Goal: Transaction & Acquisition: Purchase product/service

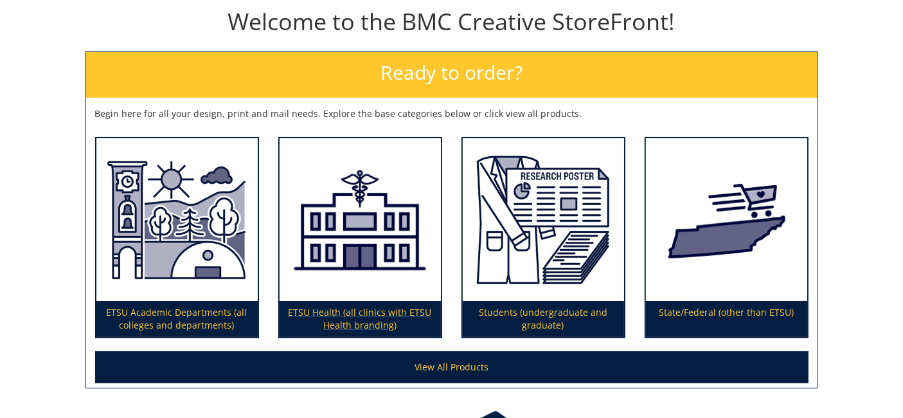
scroll to position [143, 0]
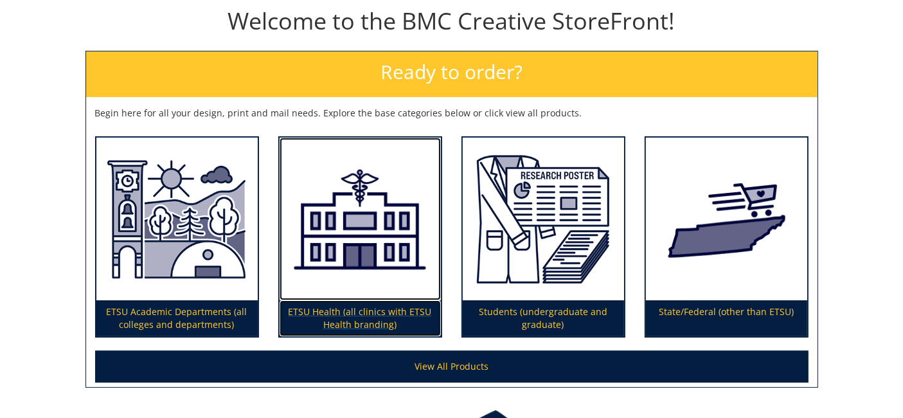
click at [391, 253] on img at bounding box center [360, 219] width 161 height 163
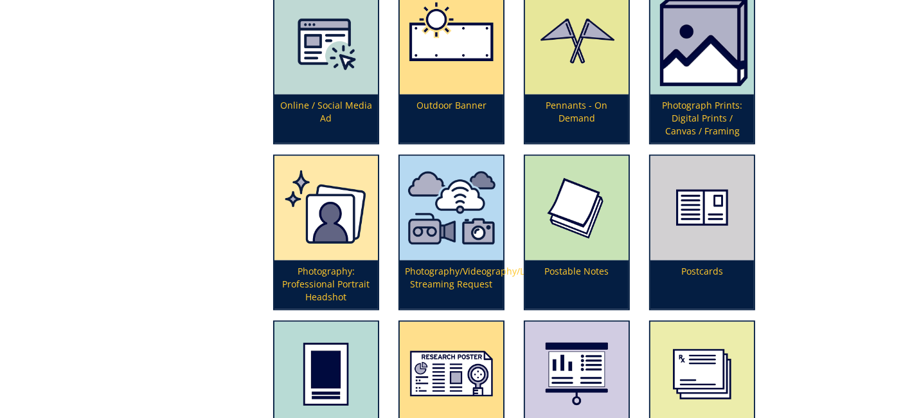
scroll to position [2713, 0]
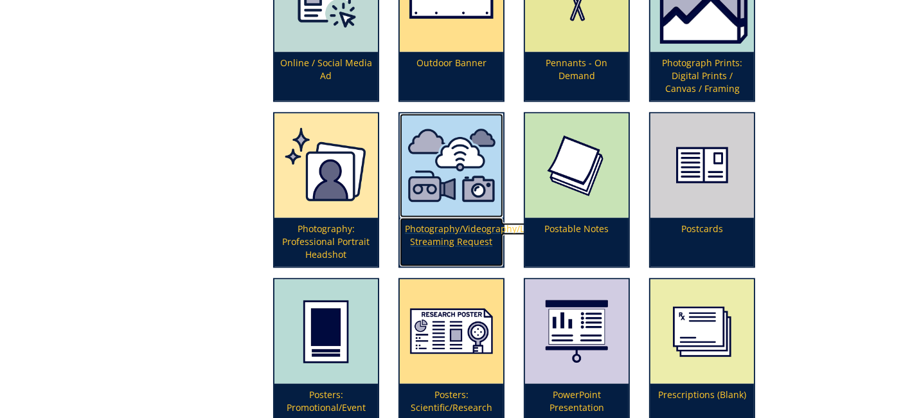
click at [454, 219] on p "Photography/Videography/Live Streaming Request" at bounding box center [451, 241] width 103 height 49
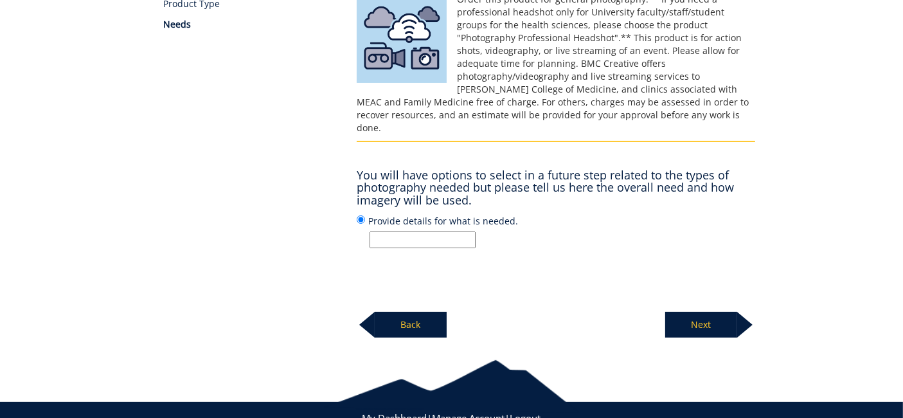
scroll to position [250, 0]
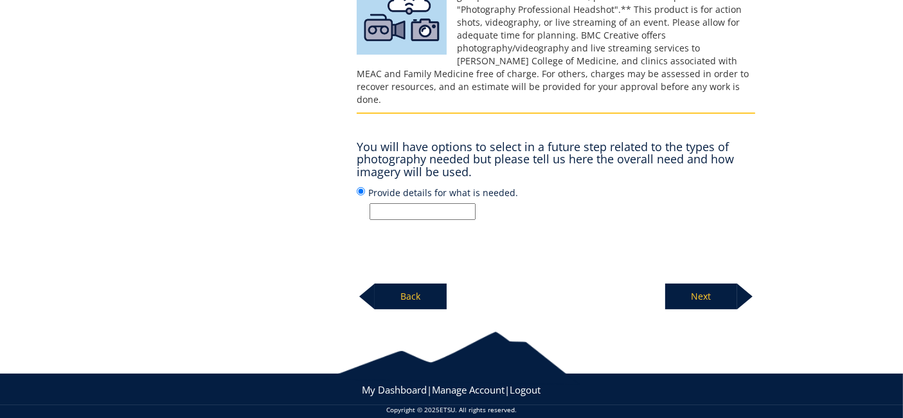
click at [432, 203] on input "Provide details for what is needed." at bounding box center [423, 211] width 106 height 17
click at [450, 203] on input "ETSU Health New Provider Marketing Photo/Video Shoot - Dr. Stephen Sauer" at bounding box center [423, 211] width 106 height 17
drag, startPoint x: 415, startPoint y: 201, endPoint x: 494, endPoint y: 188, distance: 80.7
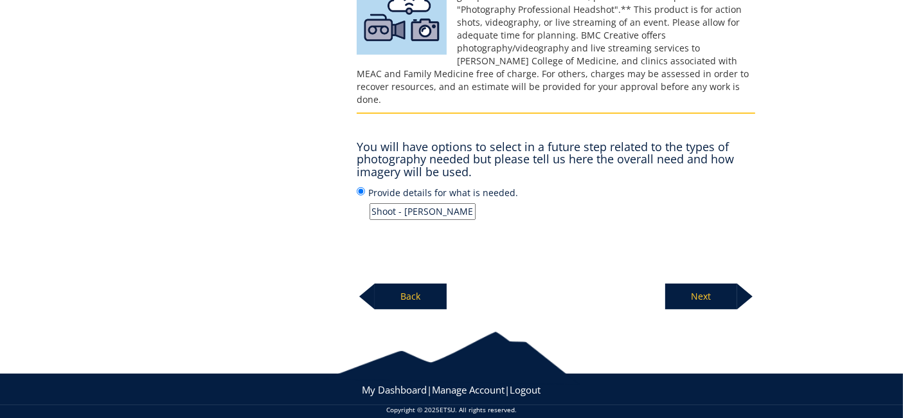
click at [494, 188] on label "Provide details for what is needed. ETSU Health New Provider Marketing Photo/Vi…" at bounding box center [556, 202] width 398 height 35
paste input "text"
click at [414, 203] on input "ETSU Health New Provider Marketing Photo/Video Shoot - Dr. Stephen Sauer" at bounding box center [423, 211] width 106 height 17
type input "ETSU Health New Provider Marketing Photo/Video Shoot - Dr. Stephen Sauer"
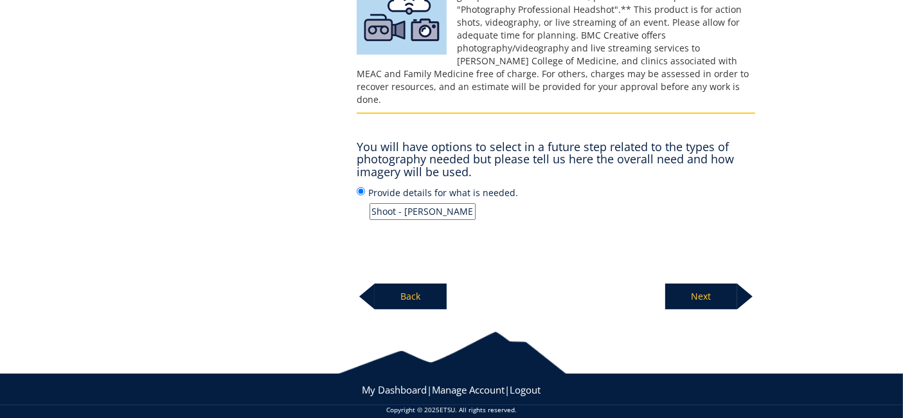
scroll to position [0, 0]
click at [731, 283] on p "Next" at bounding box center [701, 296] width 72 height 26
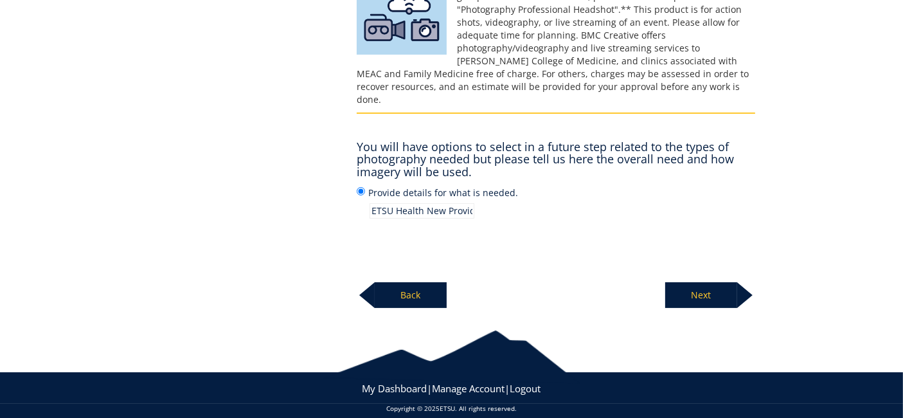
scroll to position [249, 0]
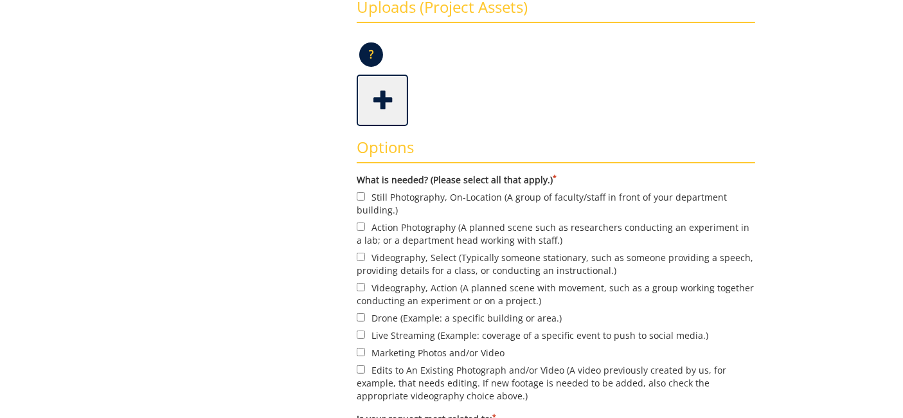
scroll to position [357, 0]
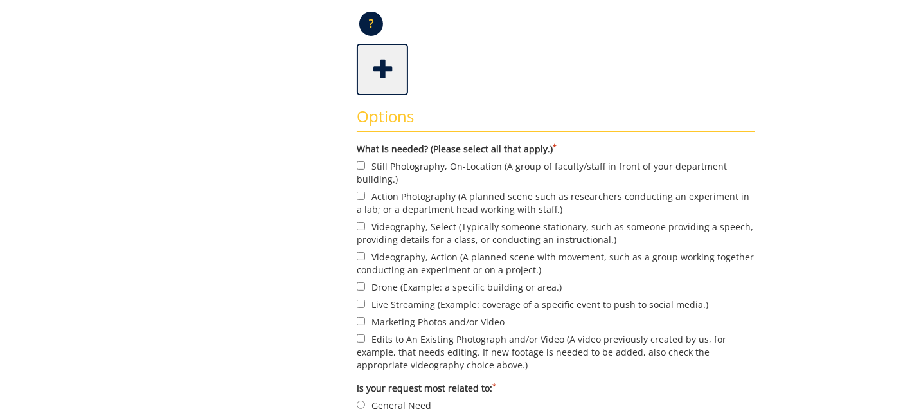
click at [386, 166] on label "Still Photography, On-Location (A group of faculty/staff in front of your depar…" at bounding box center [556, 172] width 398 height 27
click at [365, 166] on input "Still Photography, On-Location (A group of faculty/staff in front of your depar…" at bounding box center [361, 165] width 8 height 8
checkbox input "true"
click at [400, 226] on label "Videography, Select (Typically someone stationary, such as someone providing a …" at bounding box center [556, 232] width 398 height 27
click at [365, 226] on input "Videography, Select (Typically someone stationary, such as someone providing a …" at bounding box center [361, 226] width 8 height 8
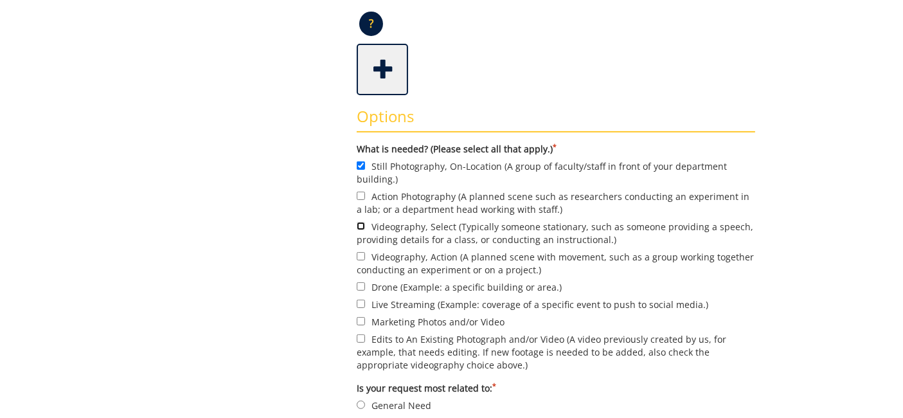
checkbox input "true"
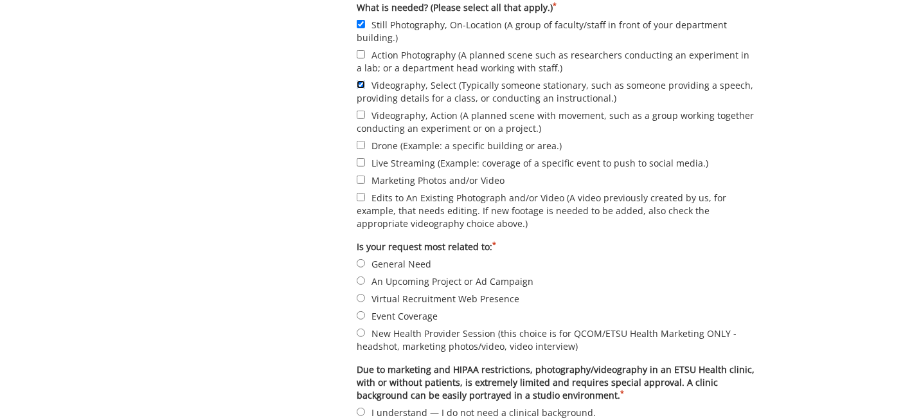
scroll to position [499, 0]
click at [386, 331] on label "New Health Provider Session (this choice is for QCOM/ETSU Health Marketing ONLY…" at bounding box center [556, 338] width 398 height 27
click at [365, 331] on input "New Health Provider Session (this choice is for QCOM/ETSU Health Marketing ONLY…" at bounding box center [361, 331] width 8 height 8
radio input "true"
click at [396, 175] on label "Marketing Photos and/or Video" at bounding box center [556, 179] width 398 height 14
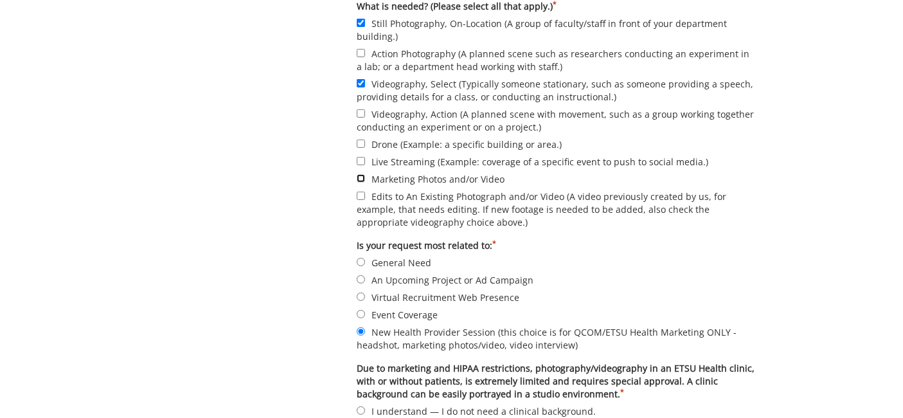
click at [365, 175] on input "Marketing Photos and/or Video" at bounding box center [361, 178] width 8 height 8
checkbox input "true"
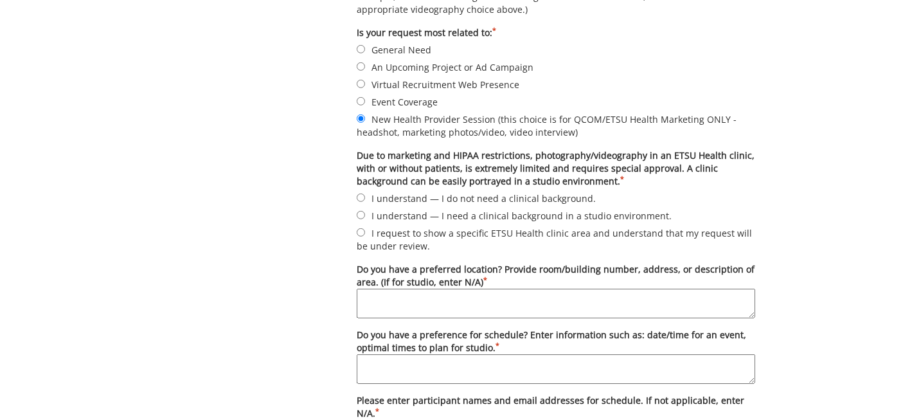
scroll to position [714, 0]
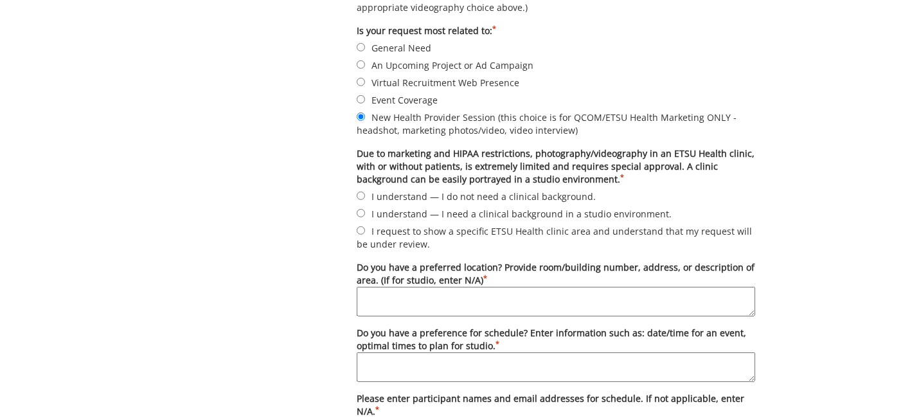
click at [476, 200] on label "I understand — I do not need a clinical background." at bounding box center [556, 196] width 398 height 14
click at [365, 200] on input "I understand — I do not need a clinical background." at bounding box center [361, 196] width 8 height 8
radio input "true"
click at [473, 214] on label "I understand — I need a clinical background in a studio environment." at bounding box center [556, 213] width 398 height 14
click at [365, 214] on input "I understand — I need a clinical background in a studio environment." at bounding box center [361, 213] width 8 height 8
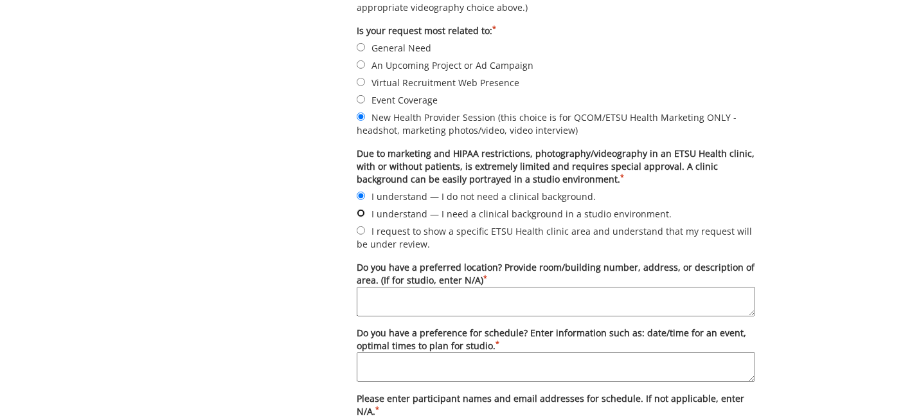
radio input "true"
click at [440, 292] on textarea "Do you have a preferred location? Provide room/building number, address, or des…" at bounding box center [556, 302] width 398 height 30
click at [359, 296] on textarea "[PERSON_NAME] is scheduling." at bounding box center [556, 302] width 398 height 30
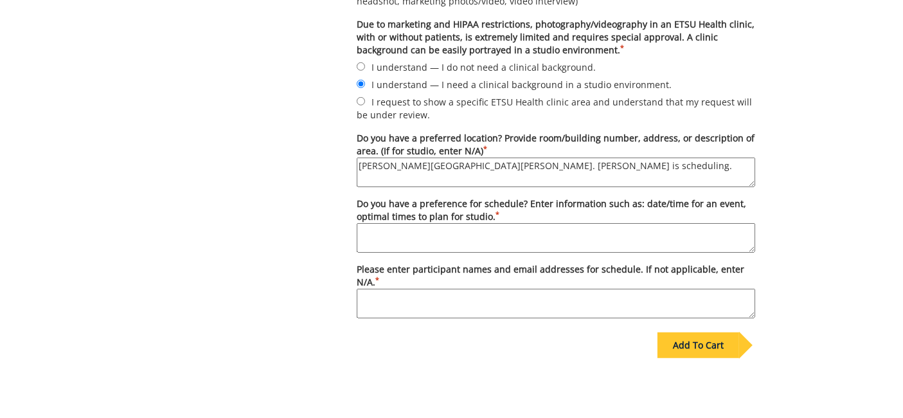
scroll to position [857, 0]
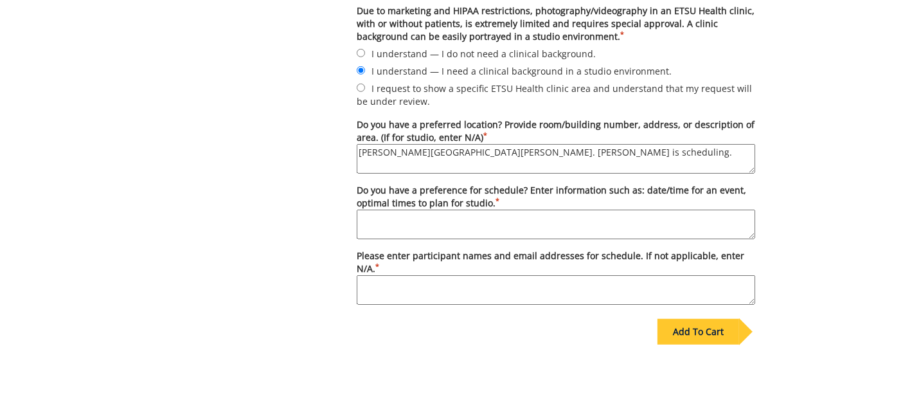
type textarea "Bishop Hall. Desiree is scheduling."
click at [400, 218] on textarea "Do you have a preference for schedule? Enter information such as: date/time for…" at bounding box center [556, 225] width 398 height 30
drag, startPoint x: 477, startPoint y: 212, endPoint x: 197, endPoint y: 211, distance: 279.6
type textarea "[PERSON_NAME] is scheduling."
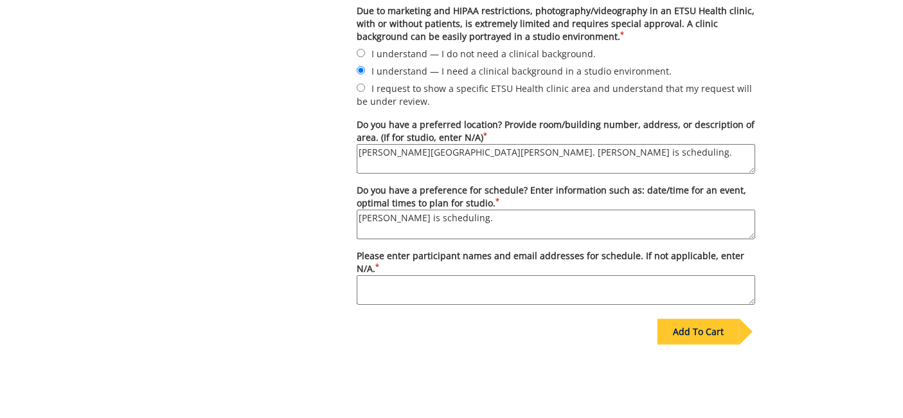
click at [369, 276] on textarea "Please enter participant names and email addresses for schedule. If not applica…" at bounding box center [556, 290] width 398 height 30
paste textarea "[PERSON_NAME] is scheduling."
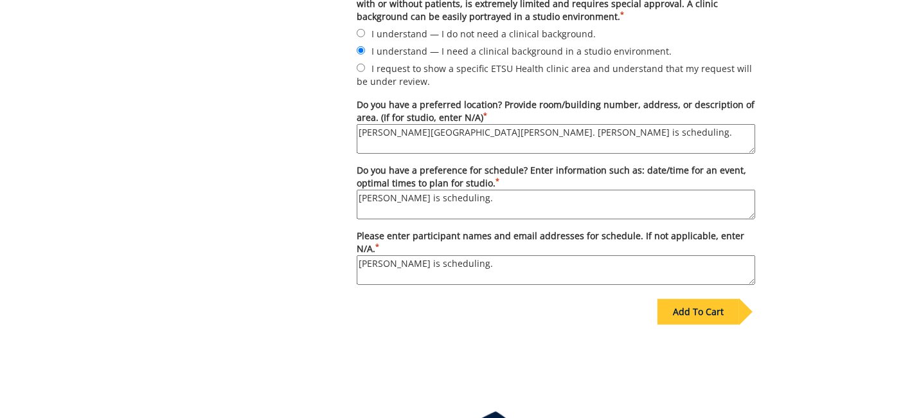
scroll to position [958, 0]
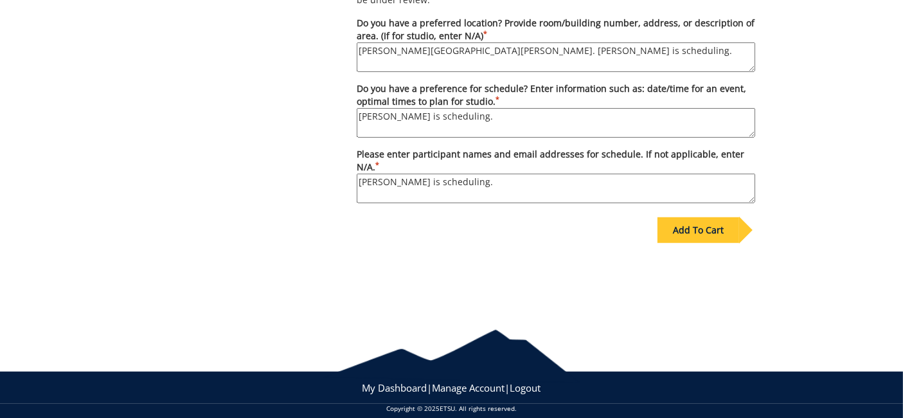
type textarea "[PERSON_NAME] is scheduling."
click at [708, 217] on div "Add To Cart" at bounding box center [698, 230] width 82 height 26
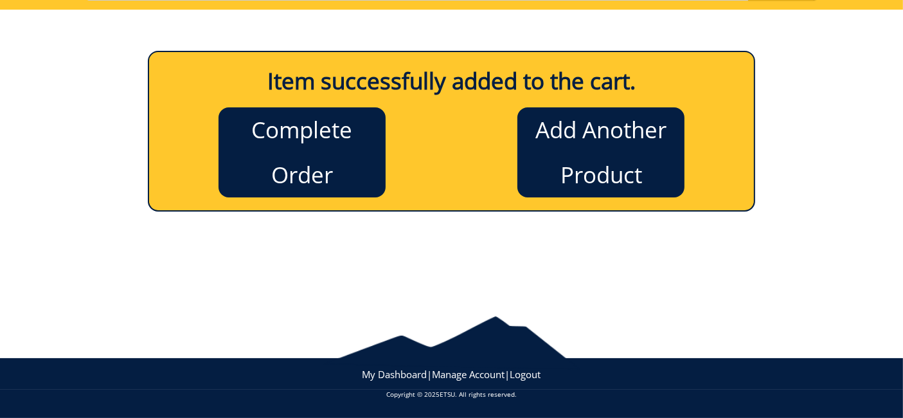
scroll to position [123, 0]
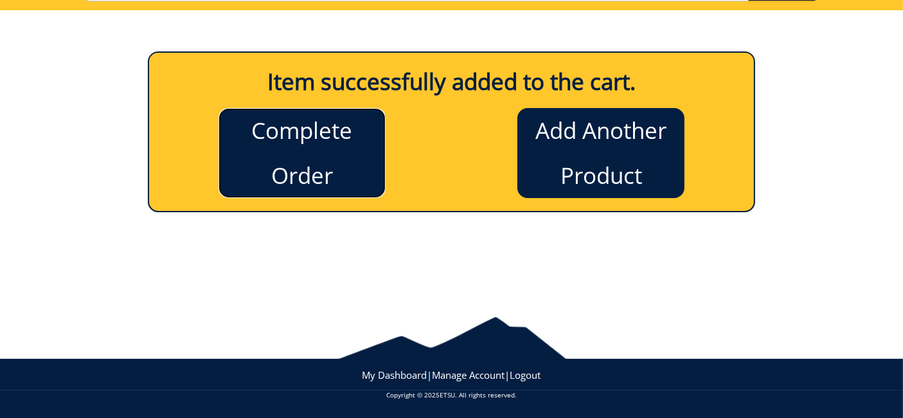
click at [320, 150] on link "Complete Order" at bounding box center [301, 153] width 167 height 90
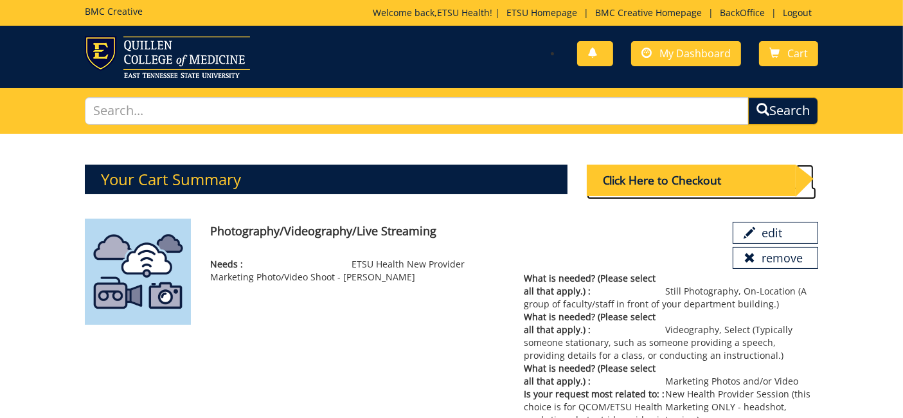
click at [730, 175] on div "Click Here to Checkout" at bounding box center [691, 180] width 209 height 31
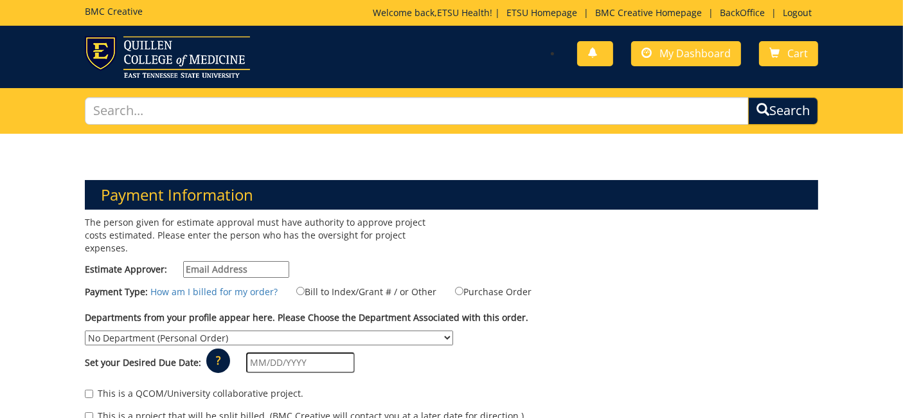
click at [244, 261] on input "Estimate Approver:" at bounding box center [236, 269] width 106 height 17
type input "n/a"
click at [330, 284] on label "Bill to Index/Grant # / or Other" at bounding box center [358, 291] width 156 height 14
click at [305, 287] on input "Bill to Index/Grant # / or Other" at bounding box center [300, 291] width 8 height 8
radio input "true"
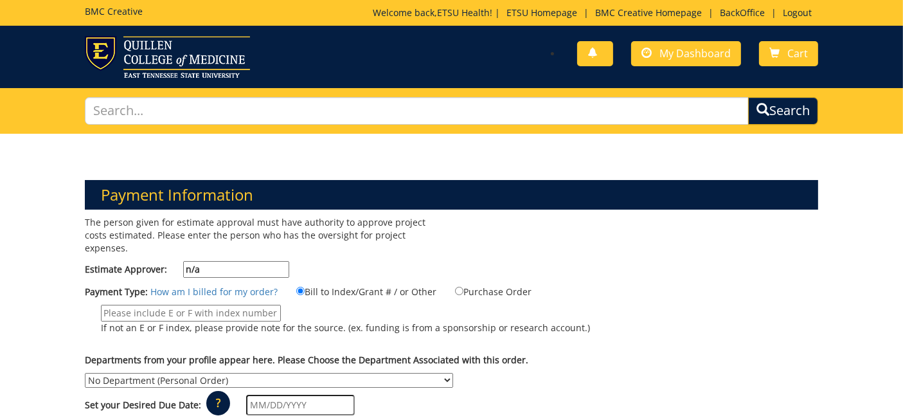
click at [198, 305] on input "If not an E or F index, please provide note for the source. (ex. funding is fro…" at bounding box center [191, 313] width 180 height 17
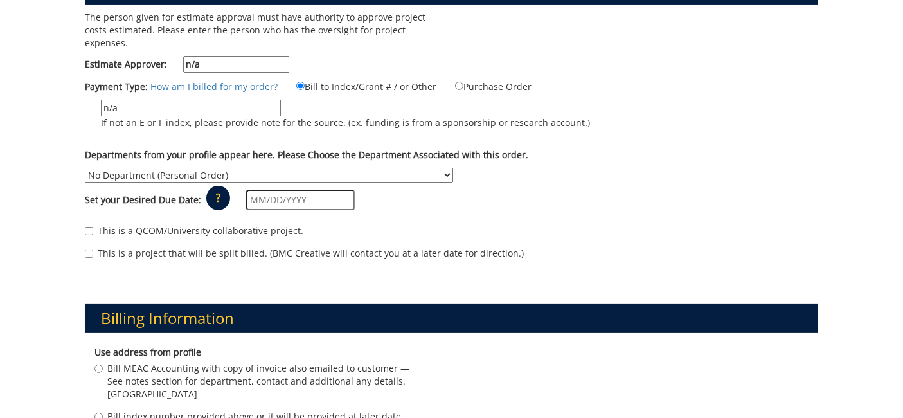
scroll to position [285, 0]
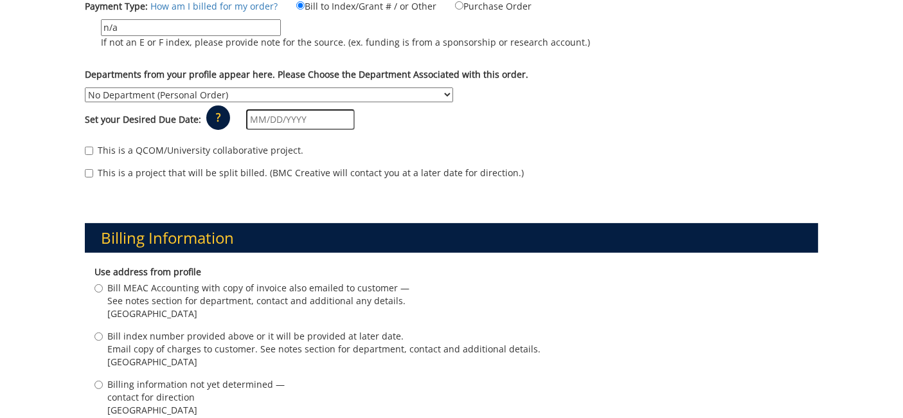
type input "n/a"
click at [378, 102] on div "Set your Desired Due Date: ? × How long will my project take to finish? : Pleas…" at bounding box center [451, 119] width 753 height 35
click at [383, 70] on div "Departments from your profile appear here. Please Choose the Department Associa…" at bounding box center [451, 85] width 753 height 34
click at [442, 87] on select "No Department (Personal Order) Academic Affairs COM Anatomy and Cell Biology Bi…" at bounding box center [269, 94] width 368 height 15
select select "215"
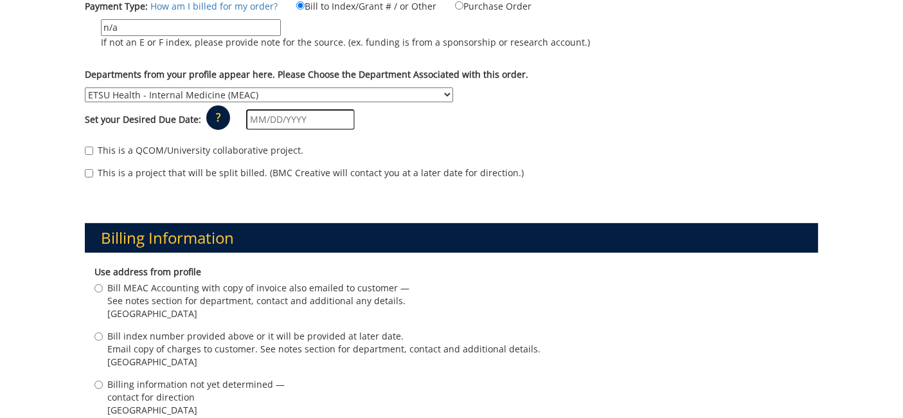
click at [85, 87] on select "No Department (Personal Order) Academic Affairs COM Anatomy and Cell Biology Bi…" at bounding box center [269, 94] width 368 height 15
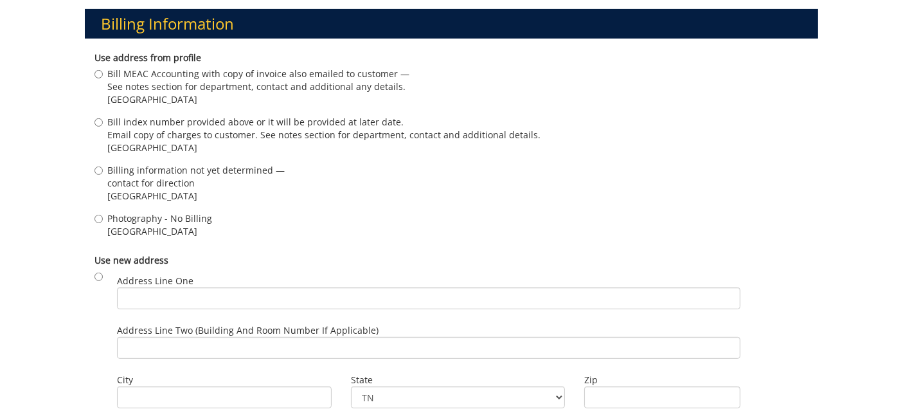
click at [169, 212] on span "Photography - No Billing" at bounding box center [159, 218] width 105 height 13
click at [103, 215] on input "Photography - No Billing [GEOGRAPHIC_DATA]" at bounding box center [98, 219] width 8 height 8
radio input "true"
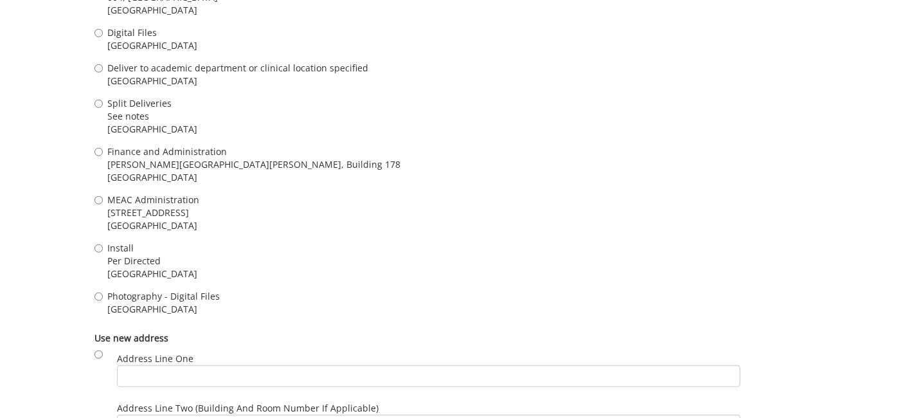
click at [154, 290] on span "Photography - Digital Files" at bounding box center [163, 296] width 112 height 13
click at [103, 292] on input "Photography - Digital Files [GEOGRAPHIC_DATA]" at bounding box center [98, 296] width 8 height 8
radio input "true"
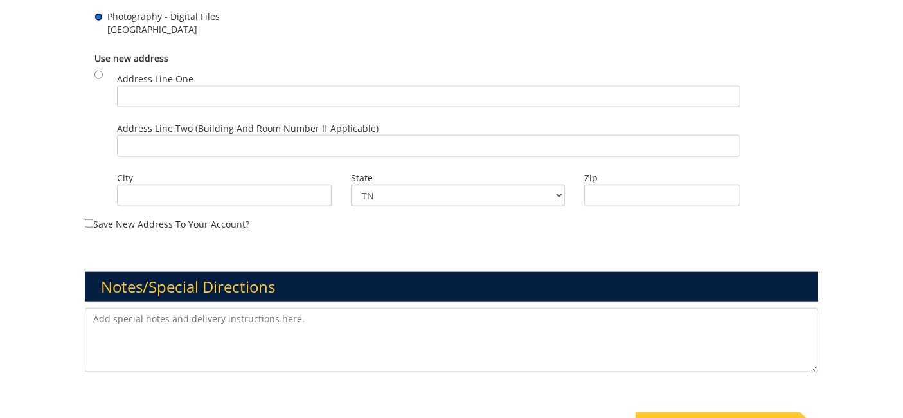
scroll to position [1428, 0]
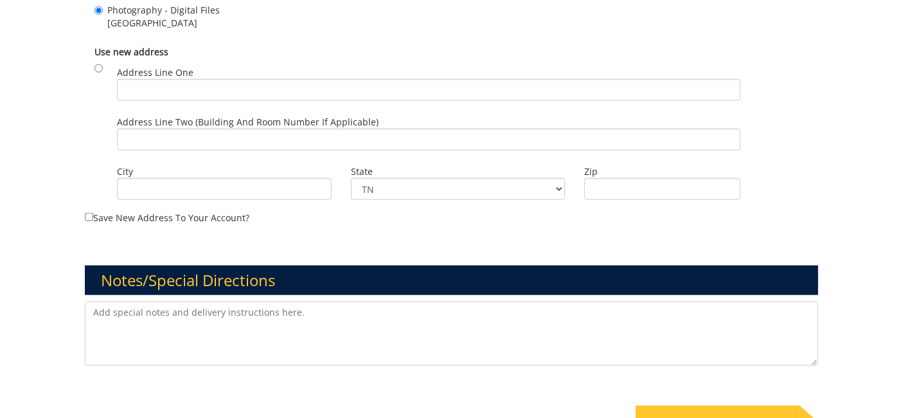
click at [157, 301] on textarea at bounding box center [451, 333] width 733 height 64
paste textarea "[PERSON_NAME] is scheduling."
type textarea "ETSU Health new provider marketing shoot - [PERSON_NAME], Internal Medicine - […"
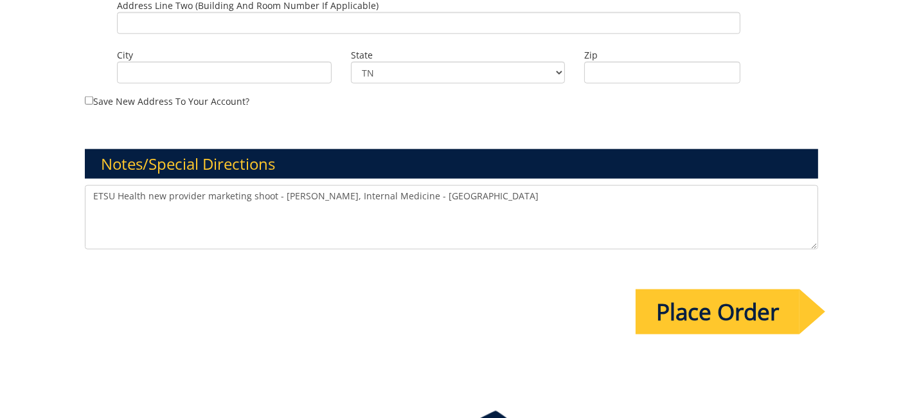
scroll to position [1571, 0]
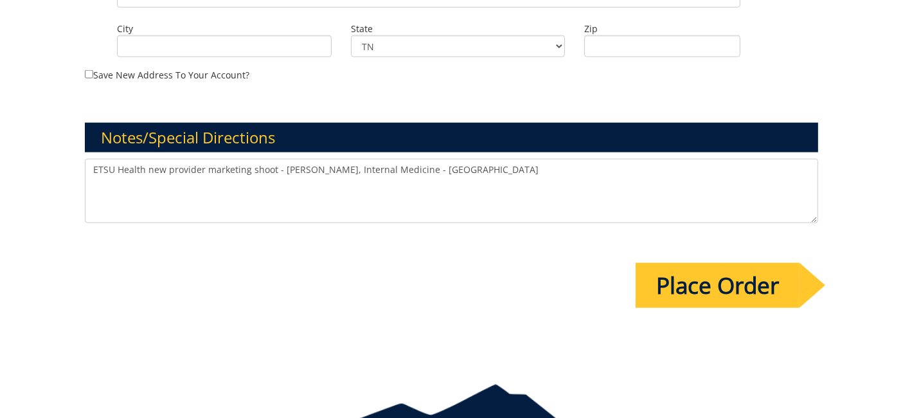
click at [702, 274] on input "Place Order" at bounding box center [718, 285] width 164 height 45
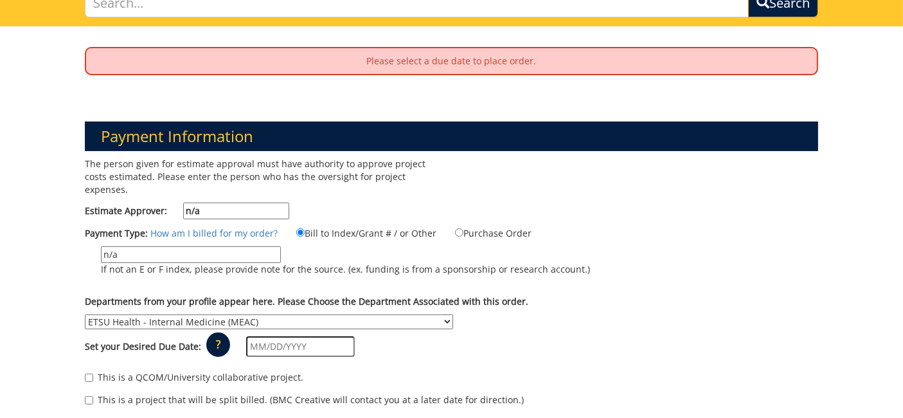
scroll to position [143, 0]
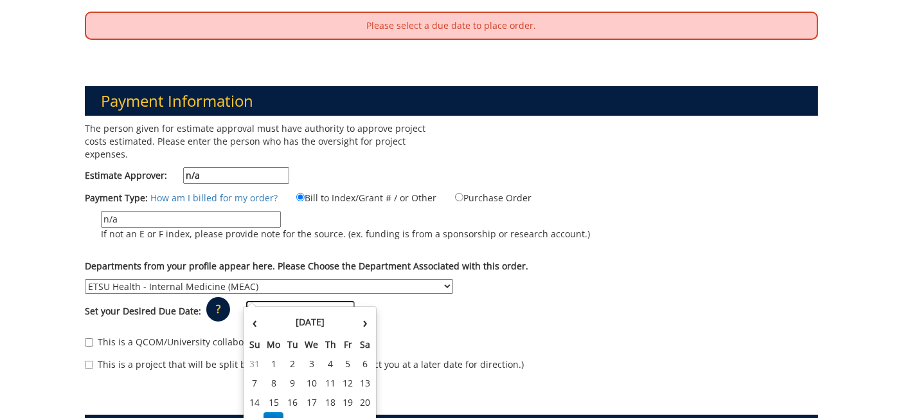
click at [313, 301] on input "text" at bounding box center [300, 311] width 109 height 21
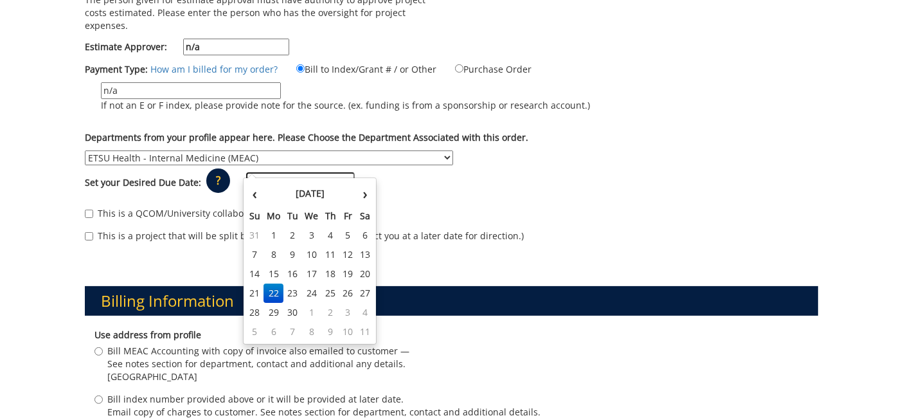
scroll to position [285, 0]
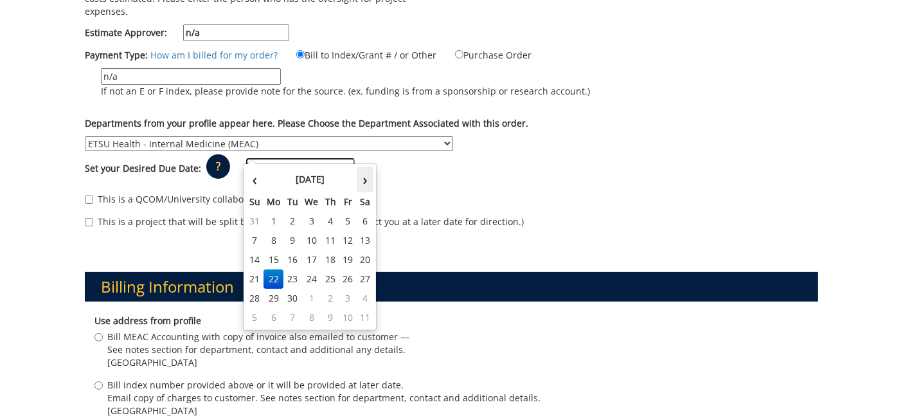
click at [365, 183] on th "›" at bounding box center [365, 179] width 17 height 26
click at [319, 296] on td "29" at bounding box center [311, 298] width 21 height 19
type input "[DATE]"
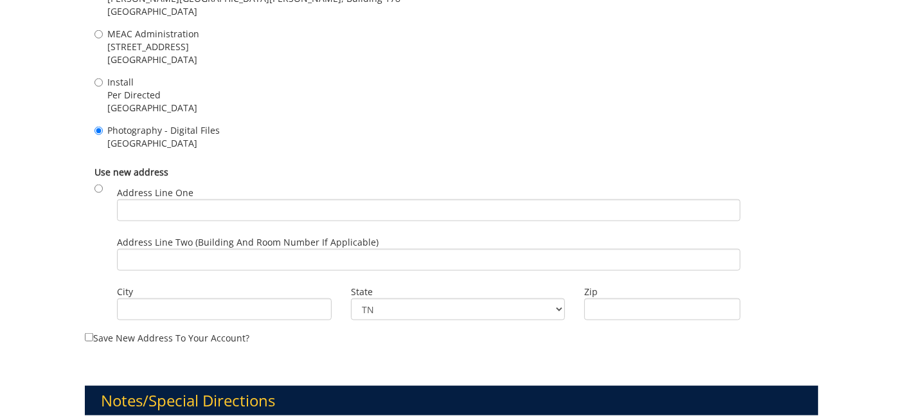
scroll to position [1672, 0]
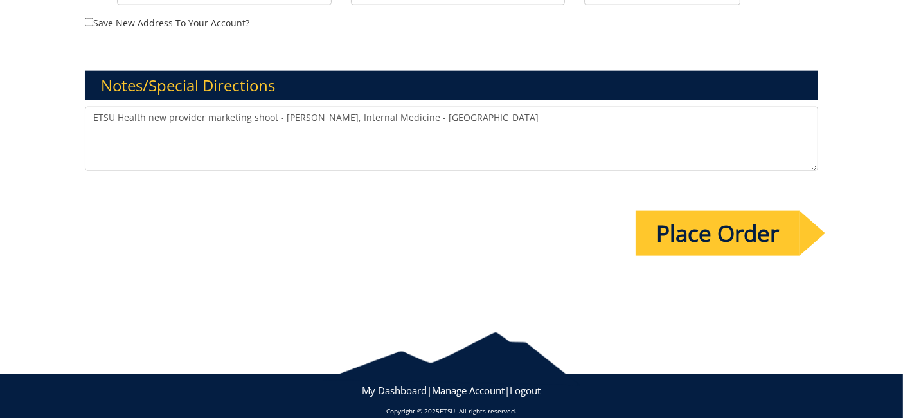
click at [738, 223] on input "Place Order" at bounding box center [718, 233] width 164 height 45
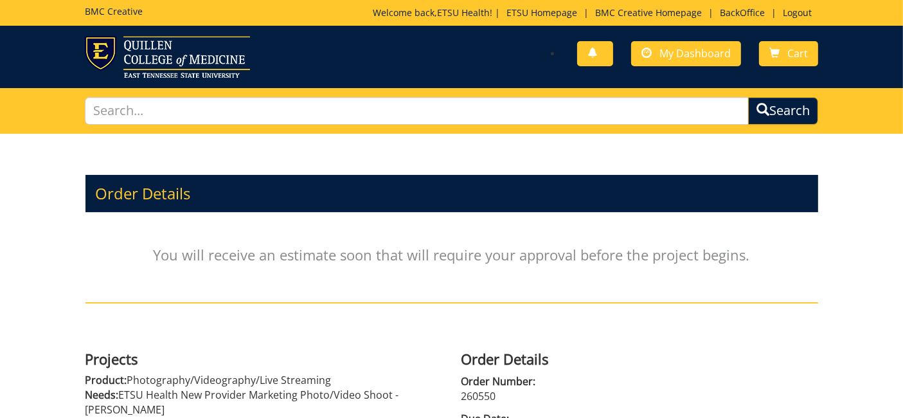
click at [477, 389] on p "260550" at bounding box center [639, 396] width 357 height 15
copy p "260550"
click at [742, 10] on link "BackOffice" at bounding box center [742, 12] width 58 height 12
